Goal: Connect with others: Connect with others

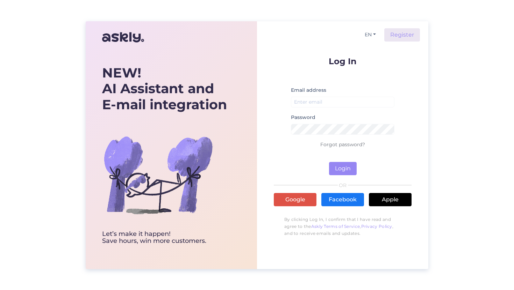
click at [272, 202] on div "EN Register Log In Email address Password Forgot password? Login OR Google Face…" at bounding box center [342, 145] width 171 height 248
click at [285, 200] on link "Google" at bounding box center [295, 199] width 43 height 13
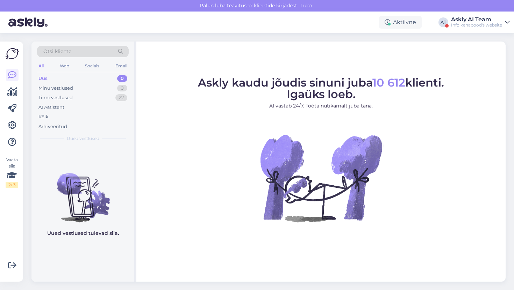
click at [481, 19] on div "Askly AI Team" at bounding box center [476, 20] width 51 height 6
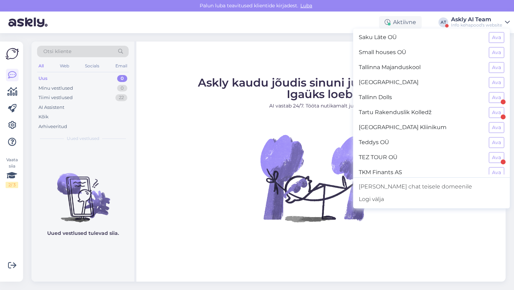
scroll to position [638, 0]
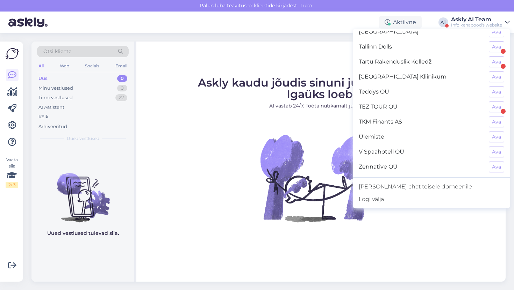
click at [300, 108] on p "AI vastab 24/7. Tööta nutikamalt juba täna." at bounding box center [321, 105] width 246 height 7
